Goal: Transaction & Acquisition: Book appointment/travel/reservation

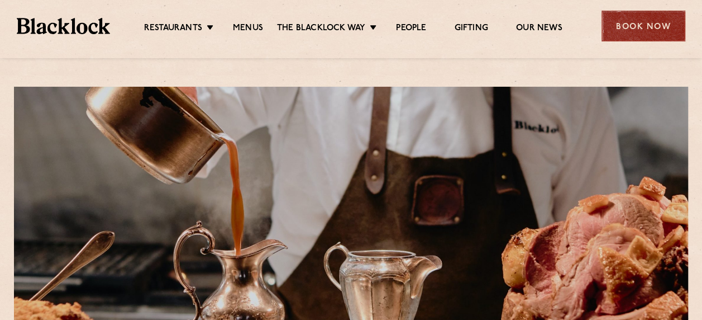
click at [639, 29] on div "Book Now" at bounding box center [644, 26] width 84 height 31
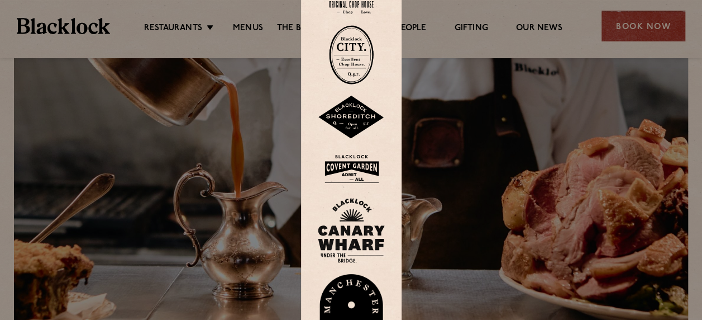
scroll to position [112, 0]
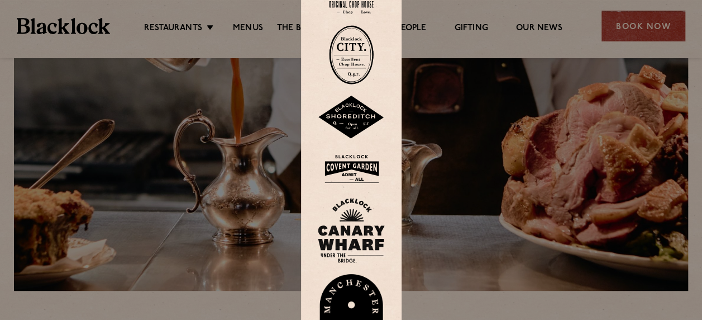
click at [351, 297] on img at bounding box center [351, 312] width 67 height 77
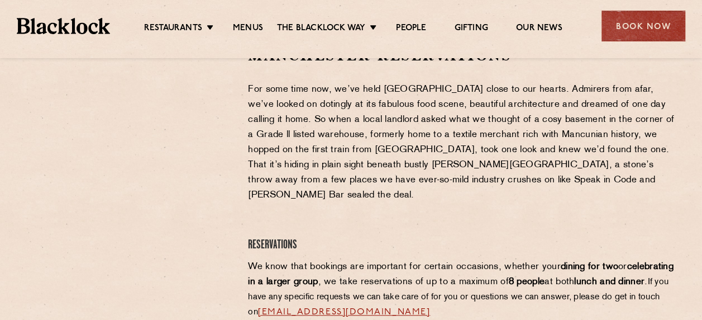
scroll to position [391, 0]
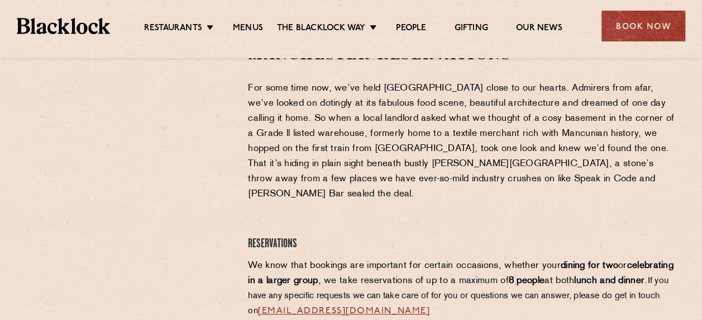
click at [250, 100] on p "For some time now, we’ve held Manchester close to our hearts. Admirers from afa…" at bounding box center [462, 141] width 428 height 121
